Goal: Check status

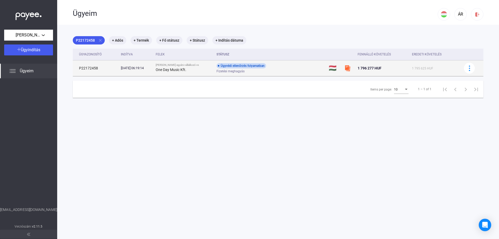
click at [223, 69] on span "Fizetési meghagyás" at bounding box center [230, 71] width 28 height 6
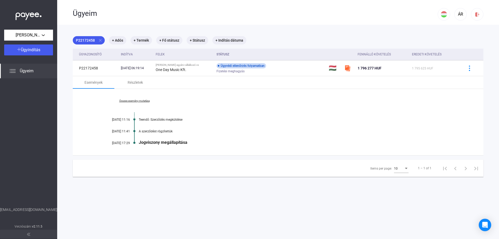
drag, startPoint x: 139, startPoint y: 142, endPoint x: 188, endPoint y: 145, distance: 49.7
click at [188, 145] on div "Összes esemény mutatása [DATE] 11:16 Teendő: Szerződés megküldése [DATE] 11:41 …" at bounding box center [278, 122] width 410 height 66
